Goal: Find specific page/section: Find specific page/section

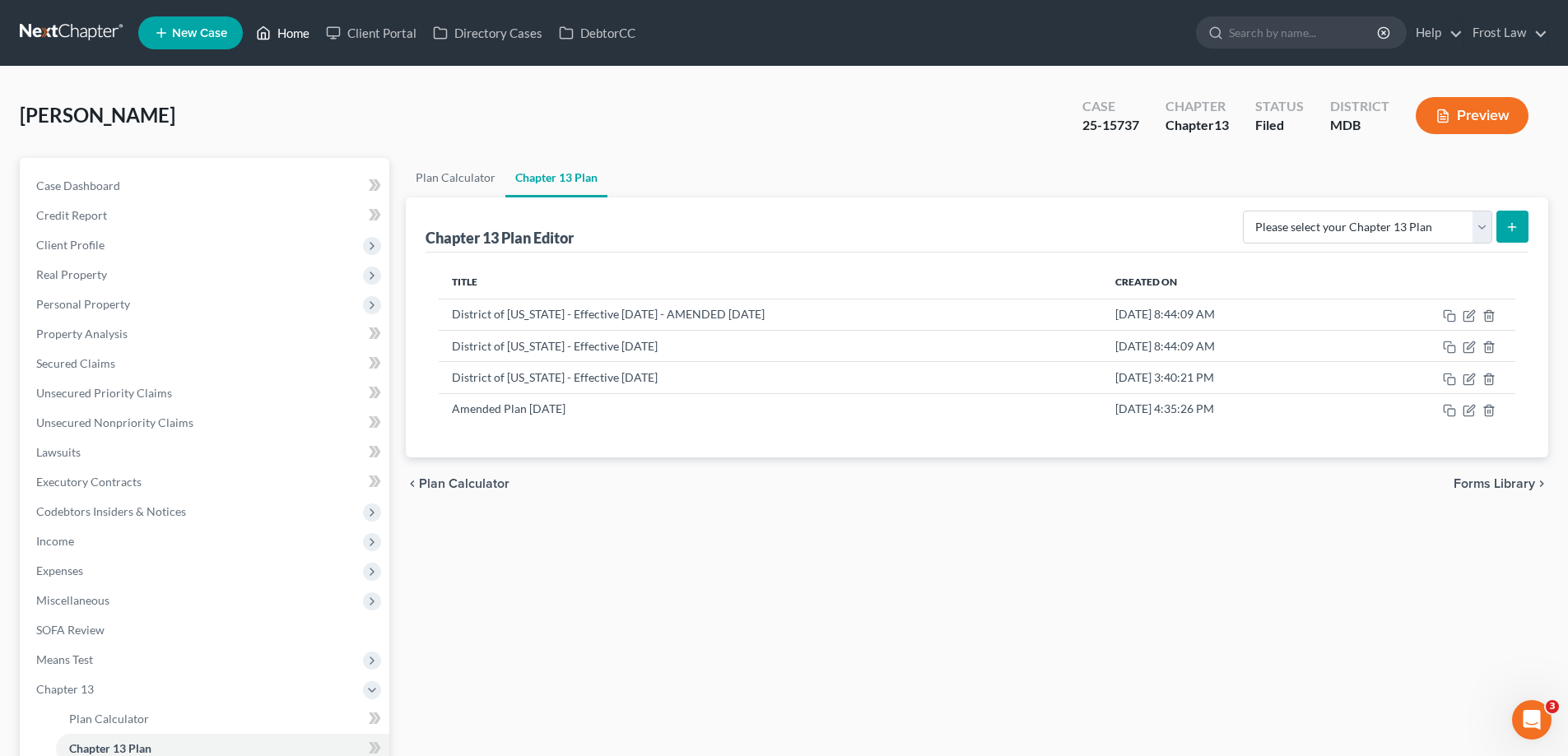
drag, startPoint x: 290, startPoint y: 38, endPoint x: 307, endPoint y: 77, distance: 42.5
click at [290, 38] on link "Home" at bounding box center [283, 33] width 70 height 29
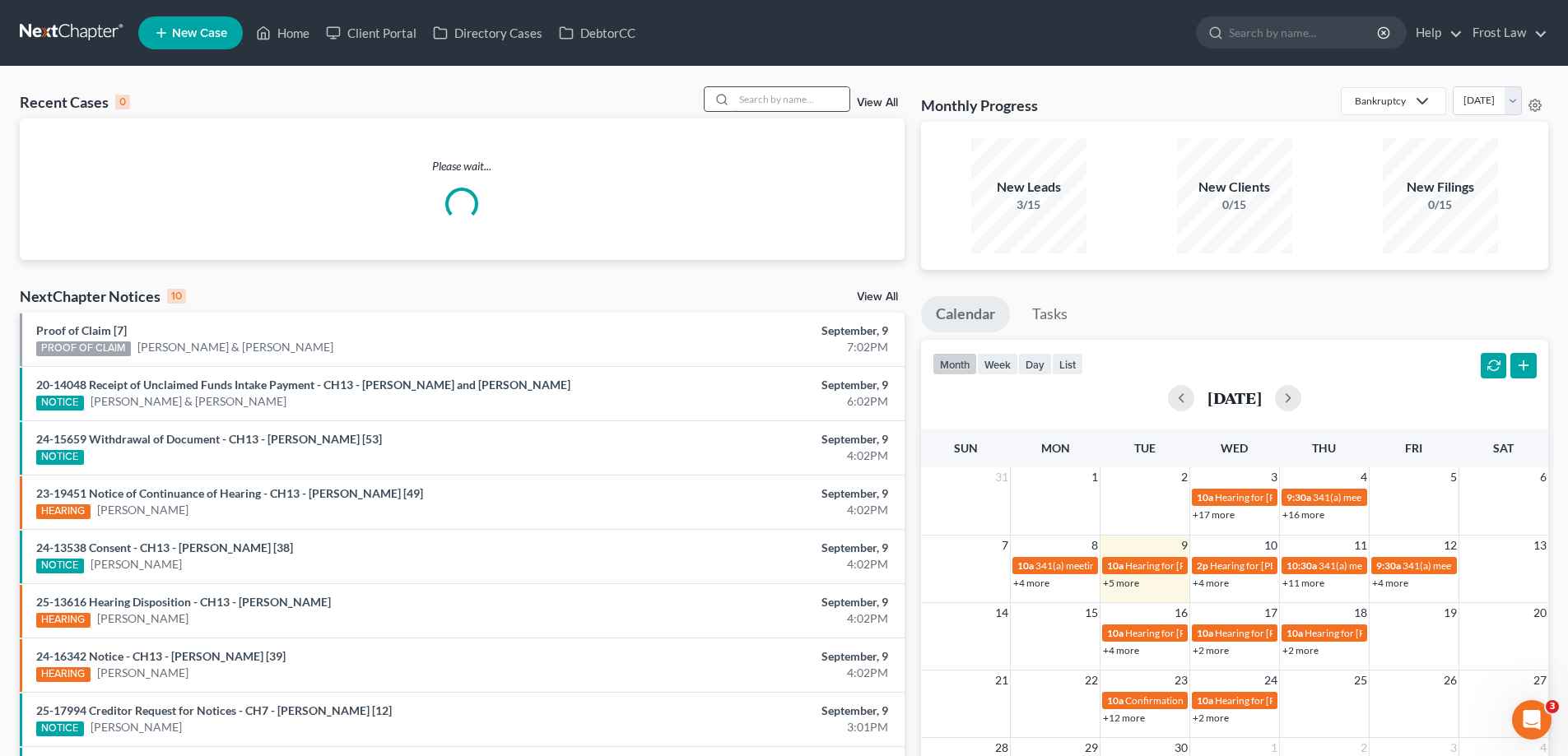
drag, startPoint x: 788, startPoint y: 100, endPoint x: 807, endPoint y: 98, distance: 19.1
click at [788, 100] on input "search" at bounding box center [792, 99] width 116 height 24
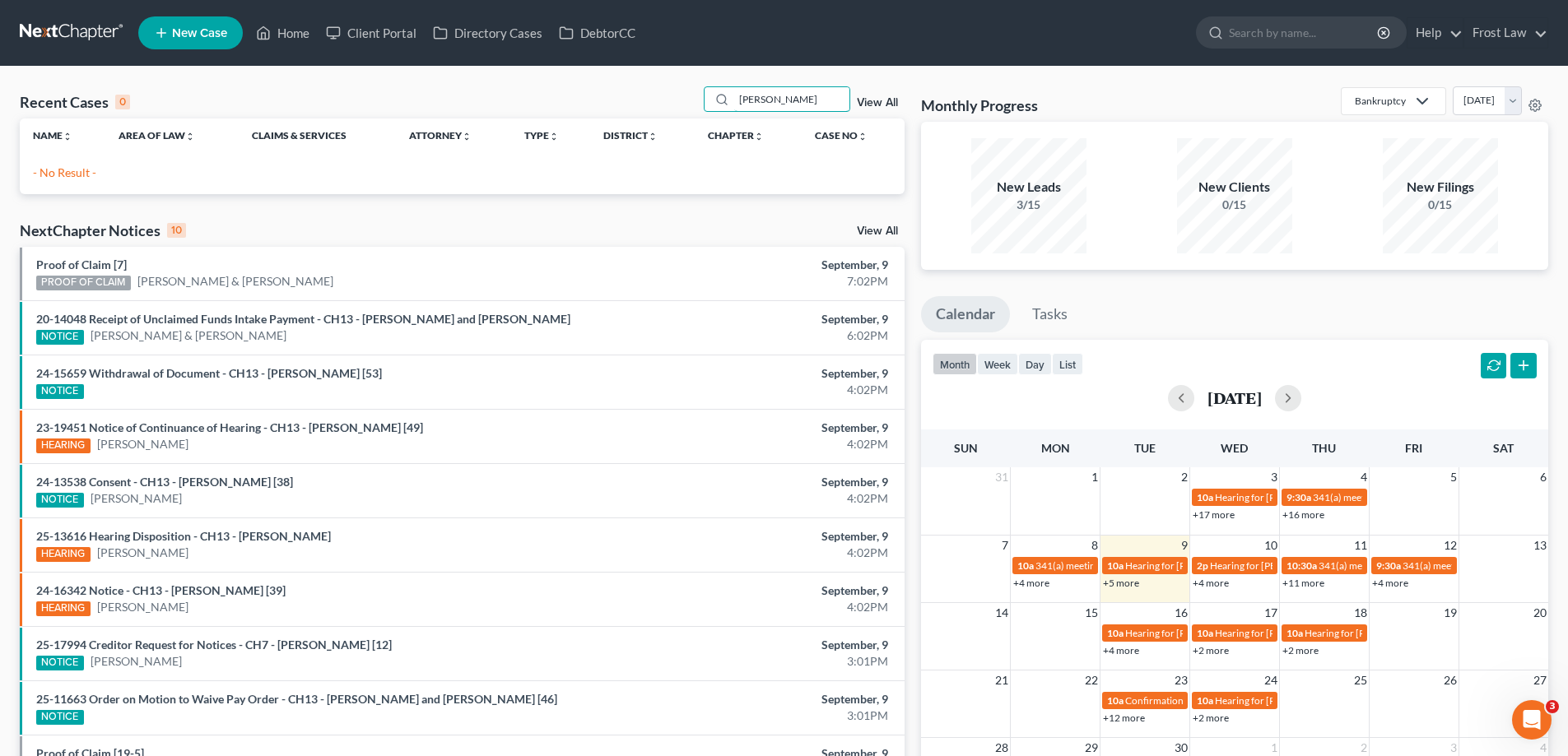
type input "[PERSON_NAME]"
click at [872, 98] on link "View All" at bounding box center [877, 103] width 41 height 12
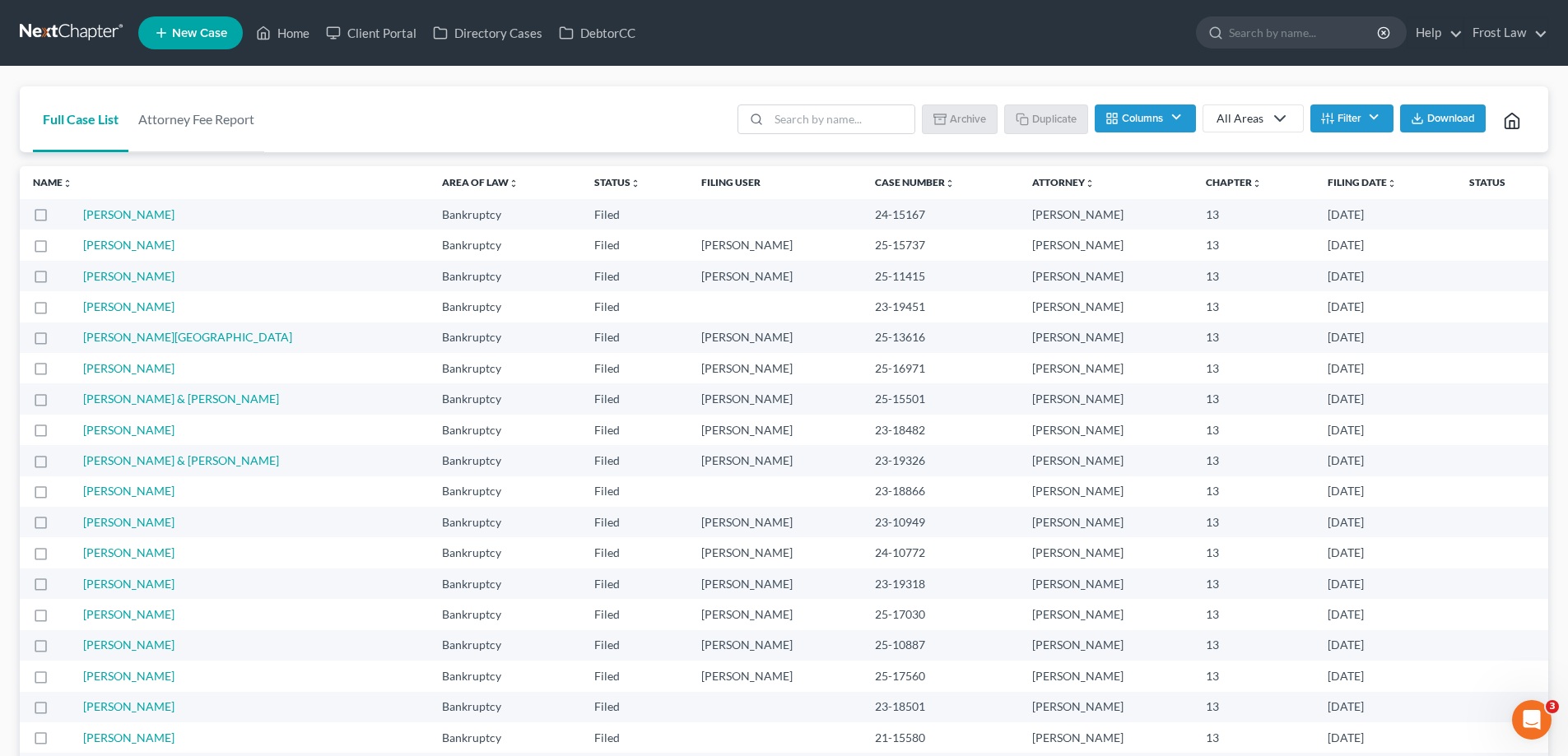
click at [1360, 128] on button "Filter" at bounding box center [1352, 118] width 83 height 28
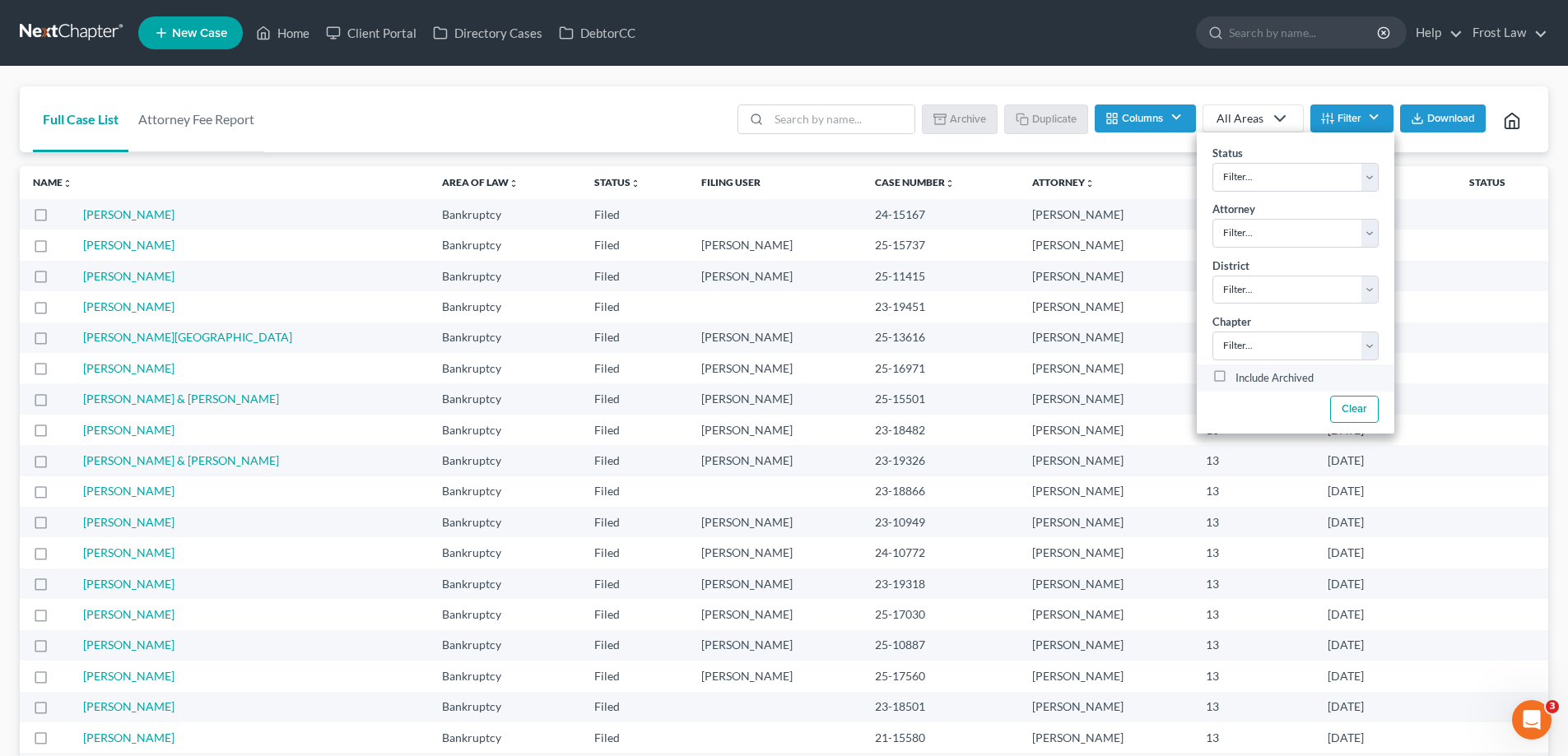
click at [1235, 378] on label "Include Archived" at bounding box center [1274, 378] width 78 height 20
click at [1242, 378] on input "Include Archived" at bounding box center [1247, 373] width 11 height 11
checkbox input "true"
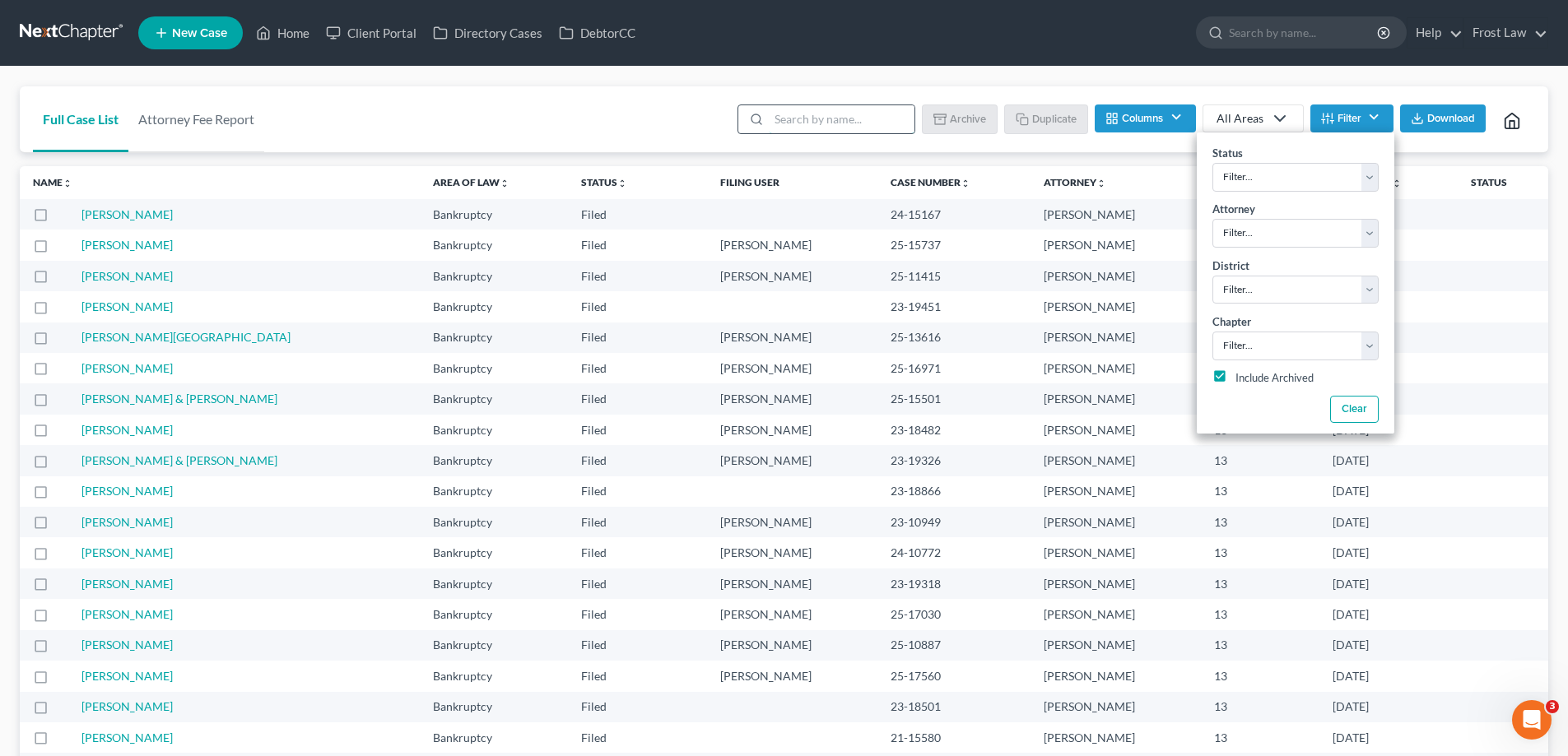
click at [825, 120] on input "search" at bounding box center [842, 119] width 146 height 28
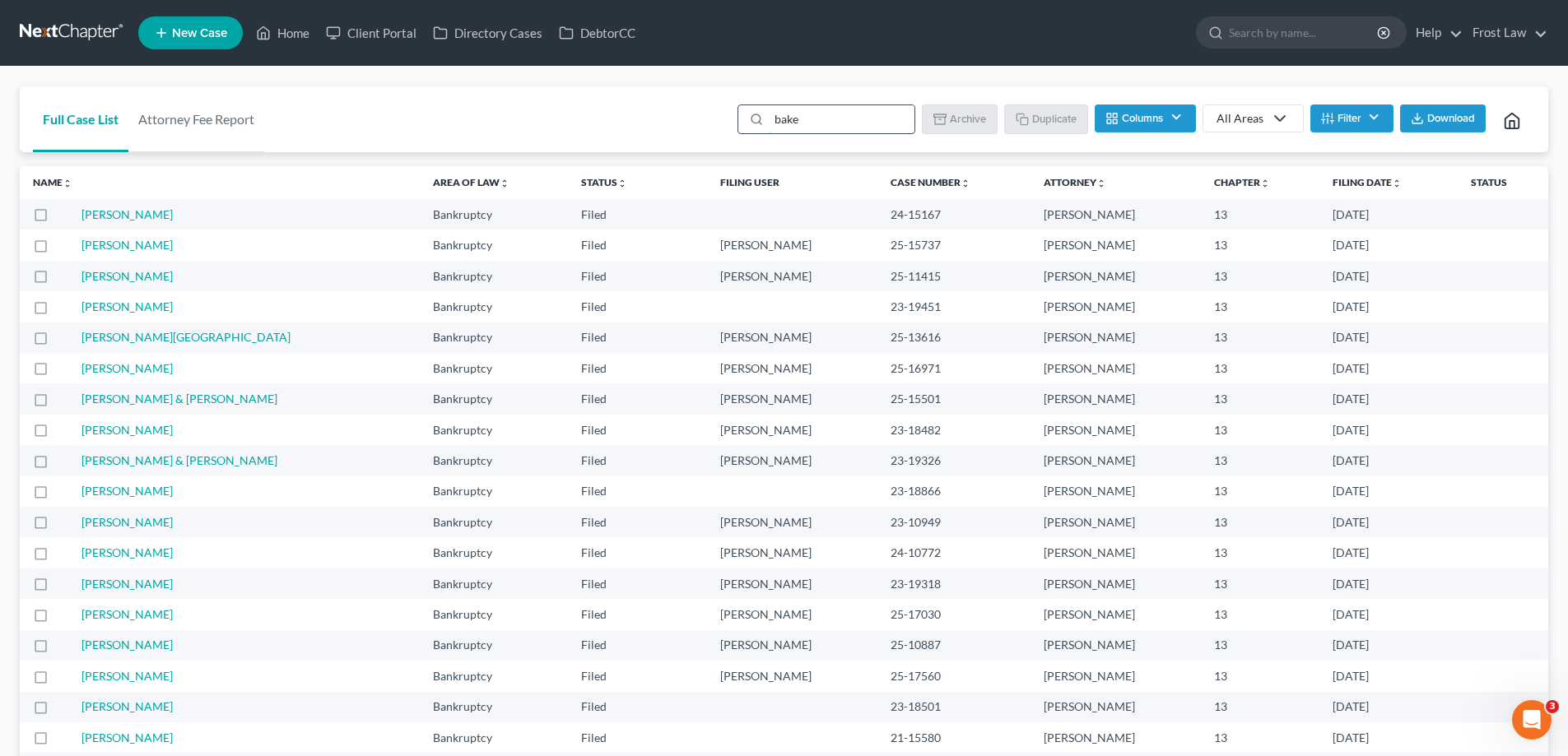
type input "[PERSON_NAME]"
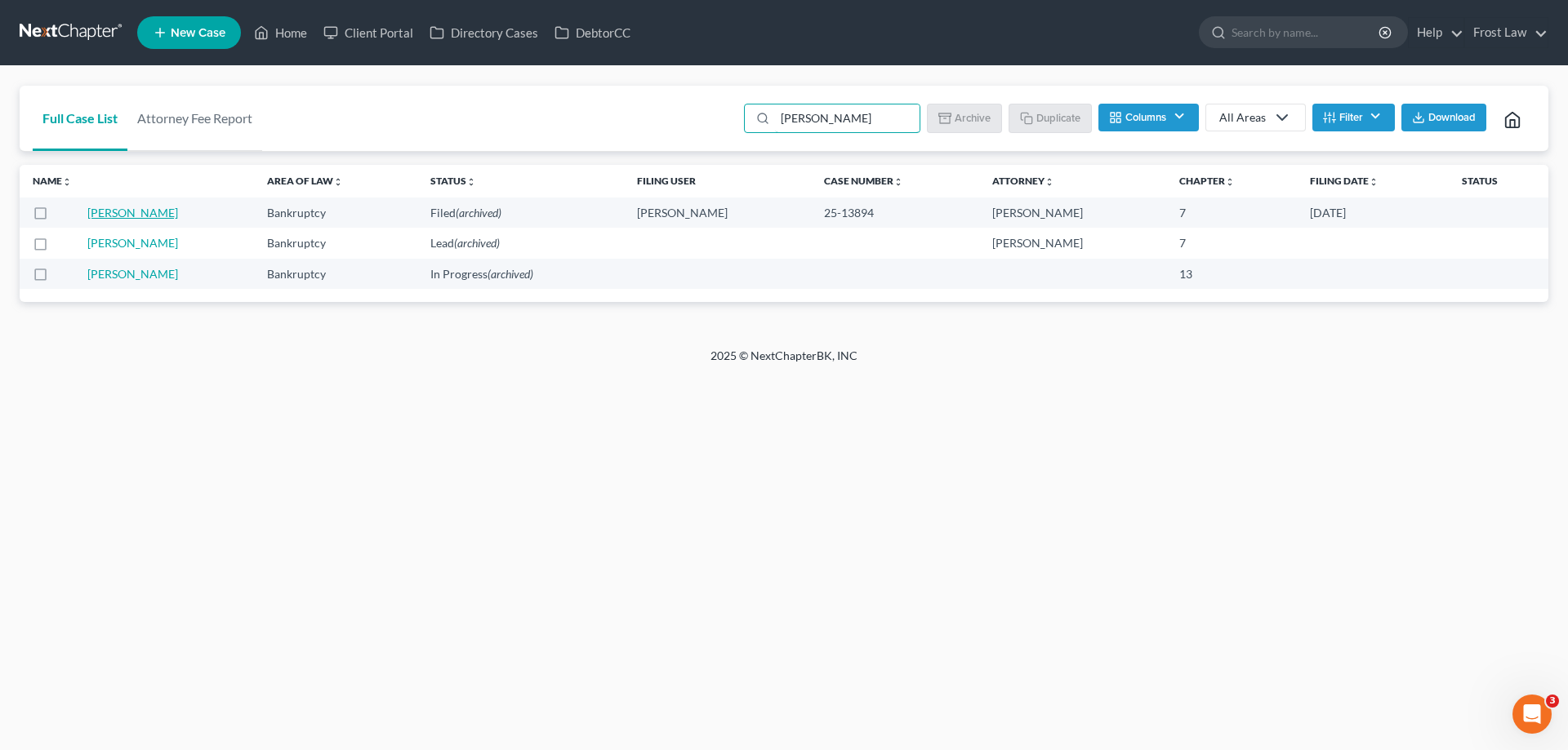
click at [128, 214] on link "[PERSON_NAME]" at bounding box center [132, 213] width 91 height 14
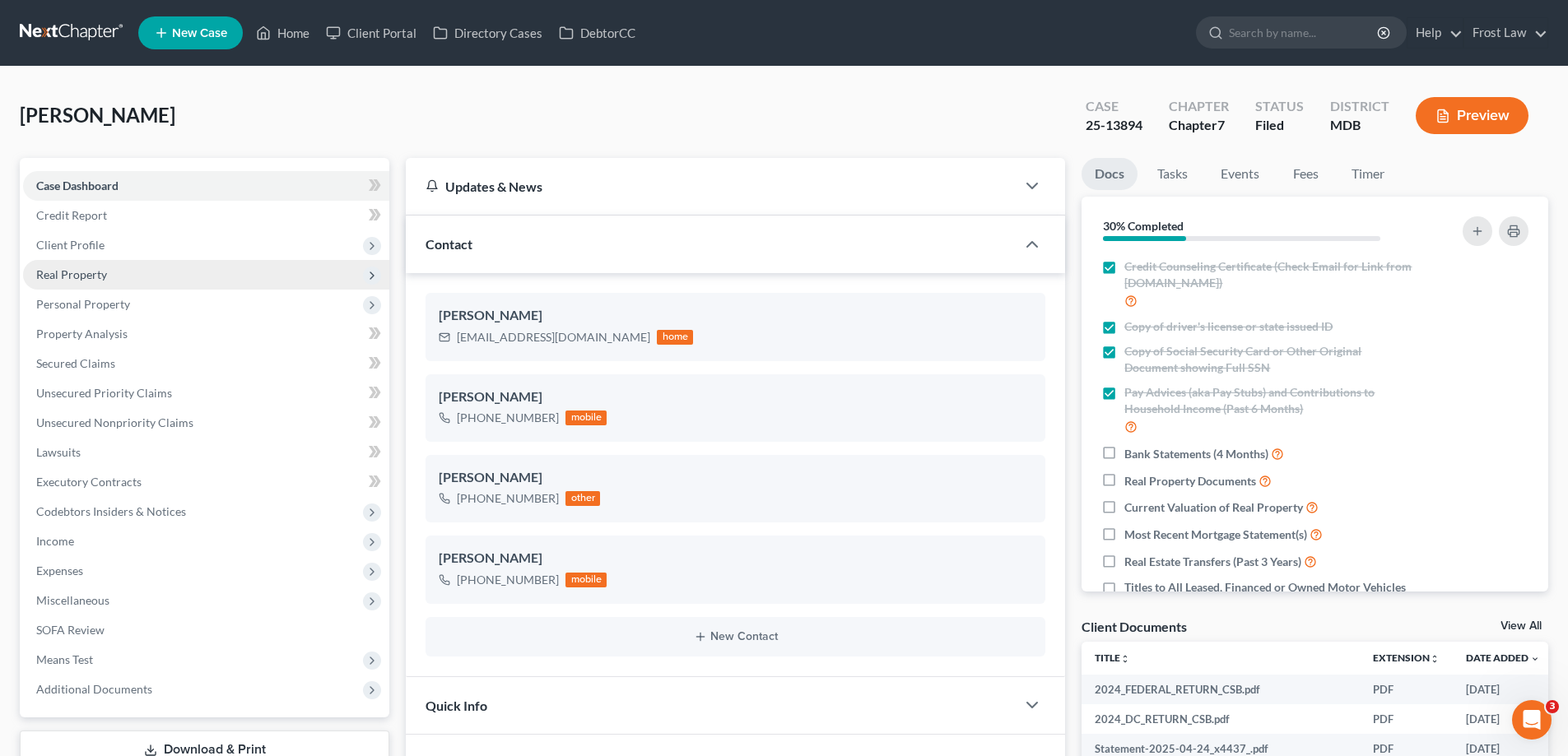
click at [75, 276] on span "Real Property" at bounding box center [71, 274] width 71 height 14
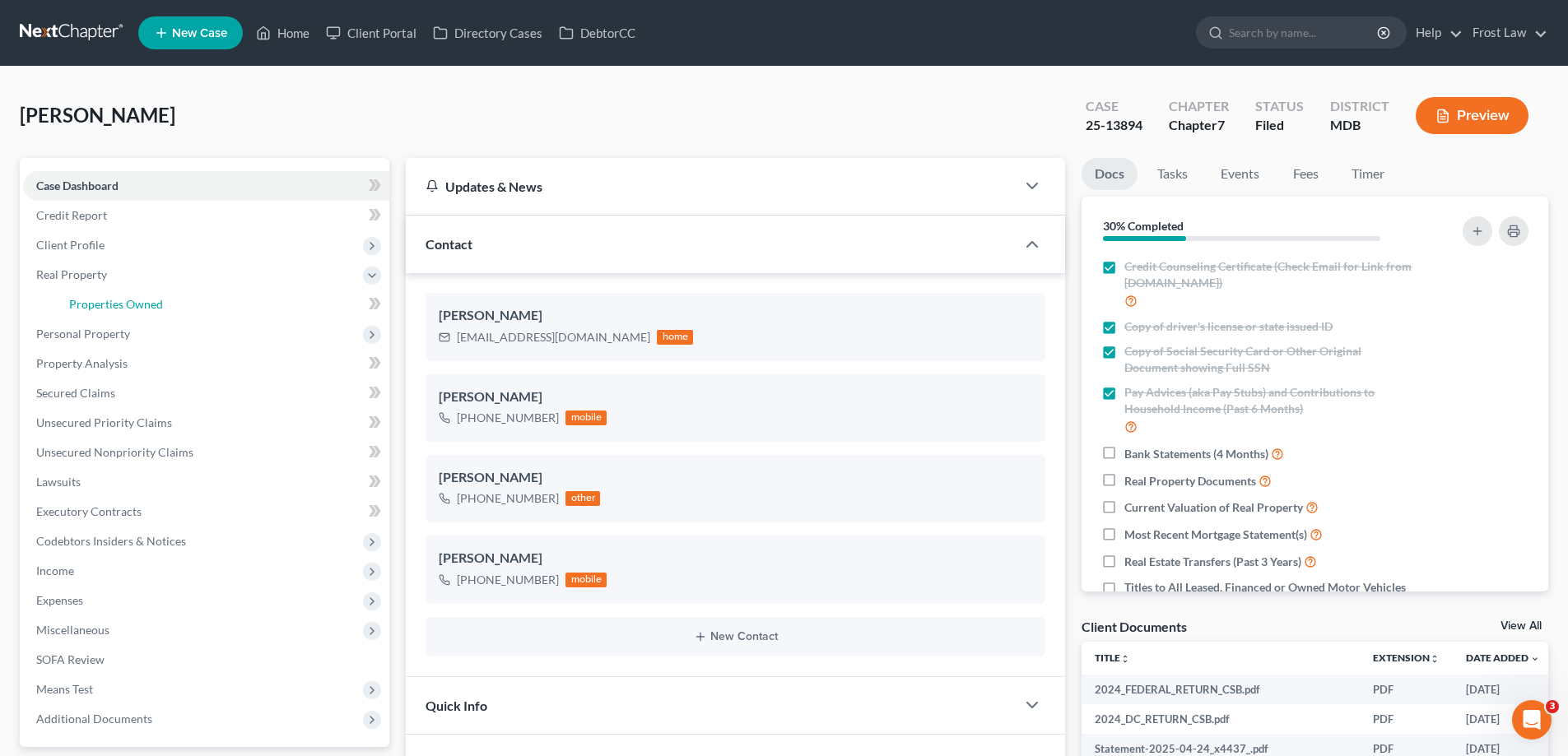
drag, startPoint x: 106, startPoint y: 301, endPoint x: 391, endPoint y: 449, distance: 321.1
click at [104, 298] on span "Properties Owned" at bounding box center [116, 304] width 94 height 14
